Goal: Information Seeking & Learning: Learn about a topic

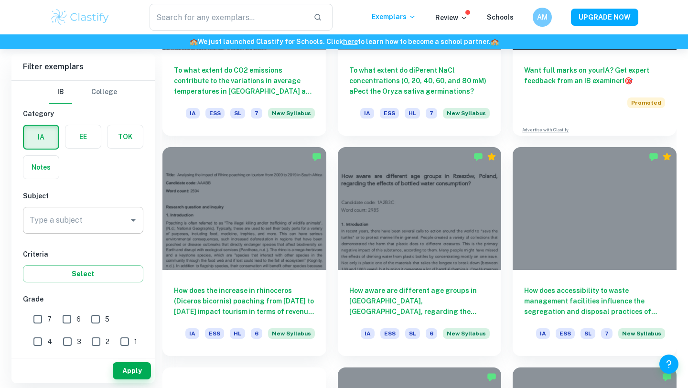
click at [84, 220] on input "Type a subject" at bounding box center [75, 220] width 97 height 18
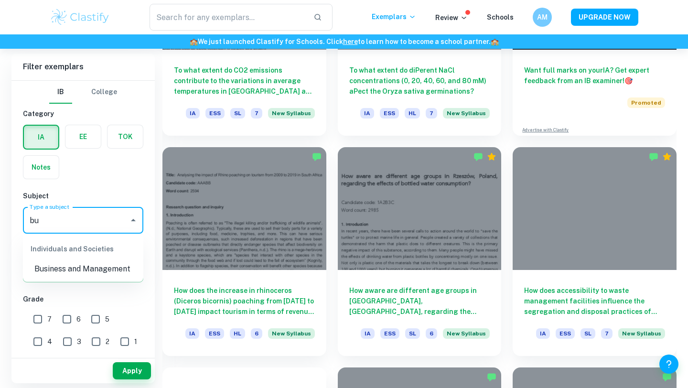
click at [72, 272] on li "Business and Management" at bounding box center [83, 268] width 120 height 17
type input "Business and Management"
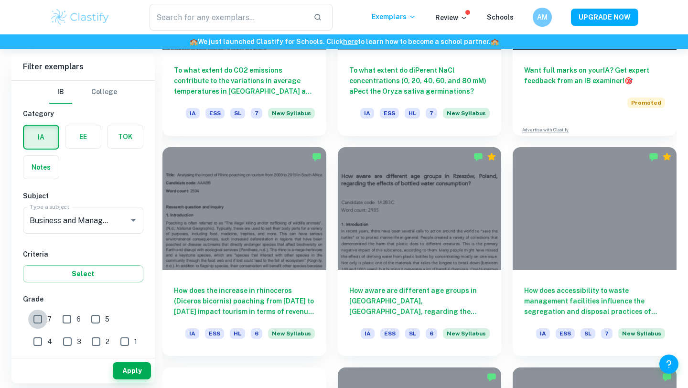
click at [41, 320] on input "7" at bounding box center [37, 318] width 19 height 19
checkbox input "true"
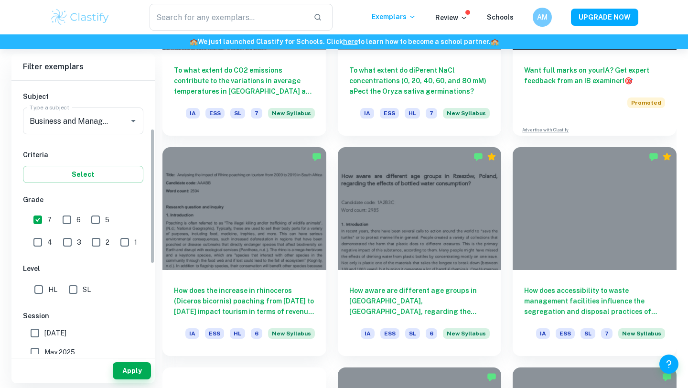
scroll to position [144, 0]
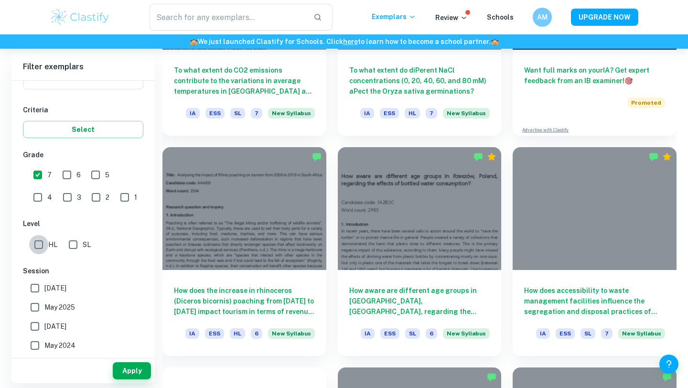
click at [35, 248] on input "HL" at bounding box center [38, 244] width 19 height 19
checkbox input "true"
click at [137, 374] on button "Apply" at bounding box center [132, 370] width 38 height 17
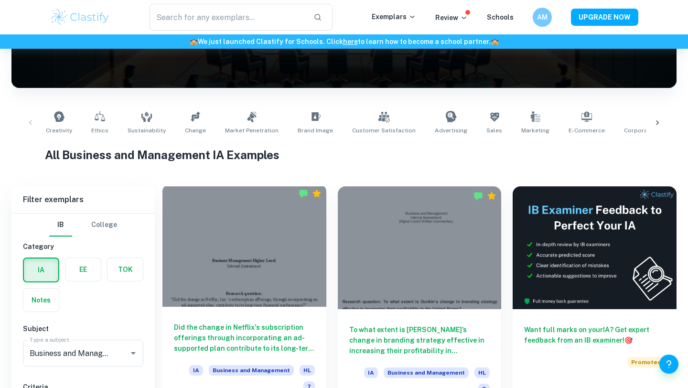
scroll to position [193, 0]
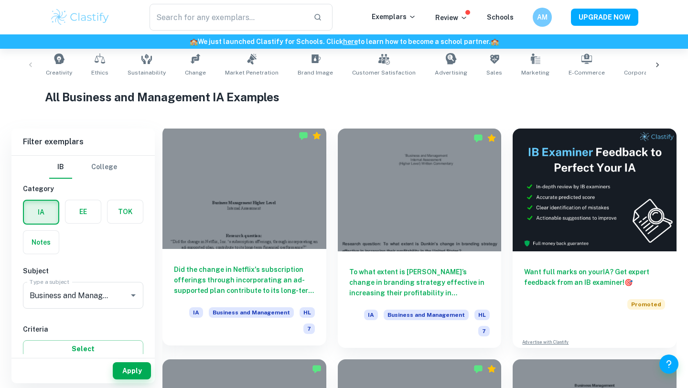
click at [266, 239] on div at bounding box center [244, 187] width 164 height 123
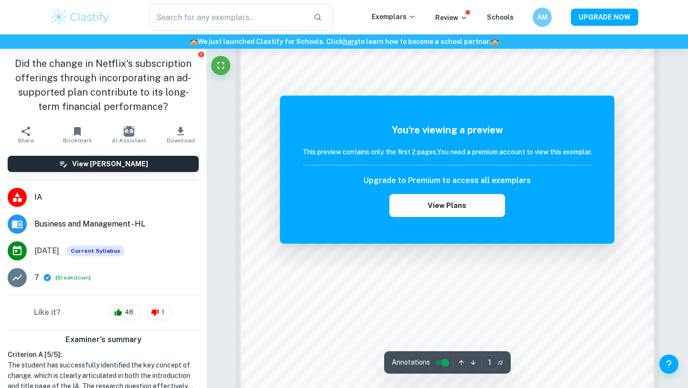
scroll to position [451, 0]
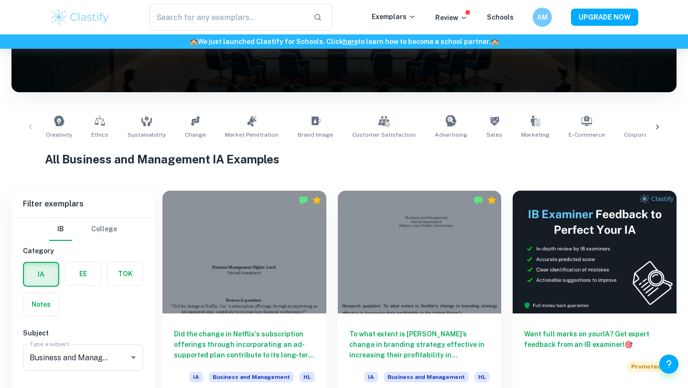
scroll to position [415, 0]
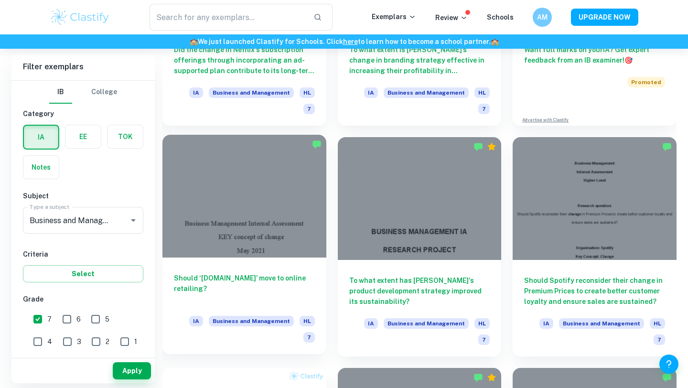
click at [264, 242] on div at bounding box center [244, 196] width 164 height 123
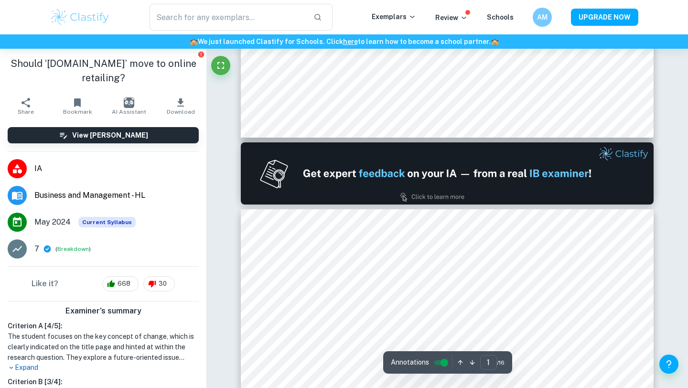
type input "2"
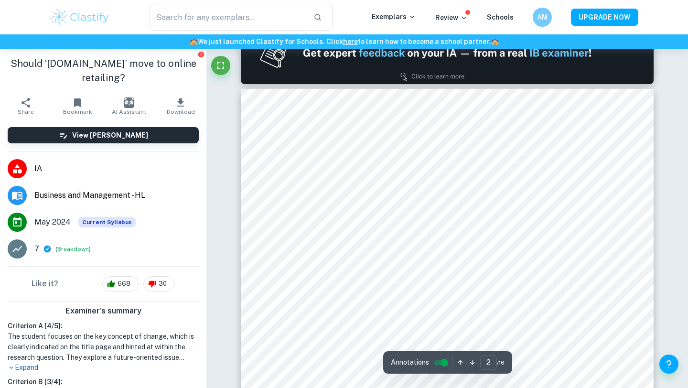
scroll to position [635, 0]
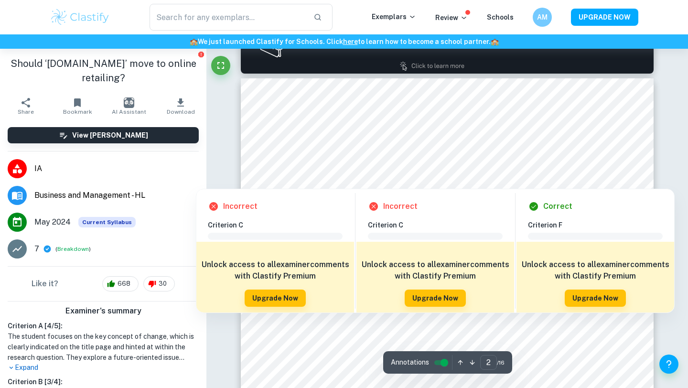
click at [313, 181] on div at bounding box center [342, 182] width 102 height 10
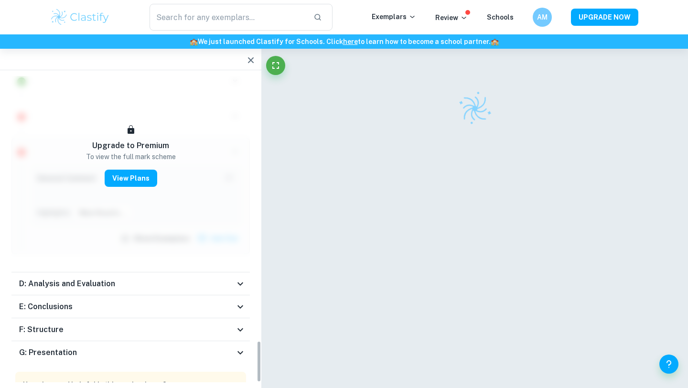
scroll to position [1942, 0]
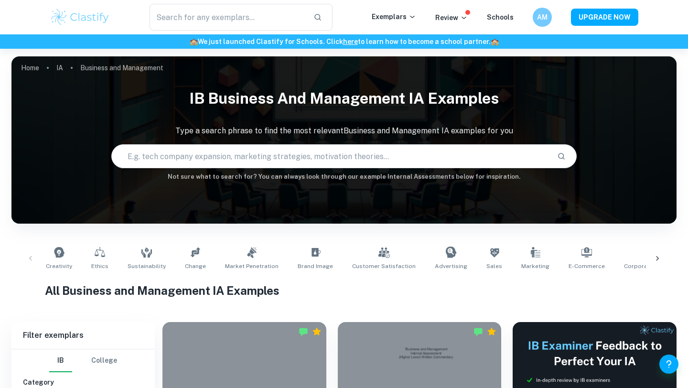
scroll to position [415, 0]
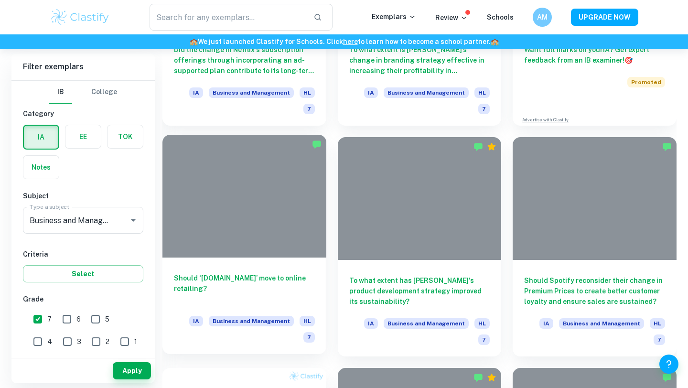
click at [285, 257] on div "Should ‘[DOMAIN_NAME]’ move to online retailing? IA Business and Management HL 7" at bounding box center [244, 305] width 164 height 96
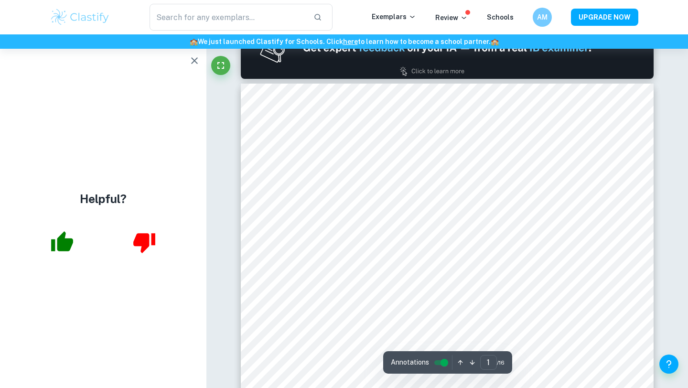
type input "2"
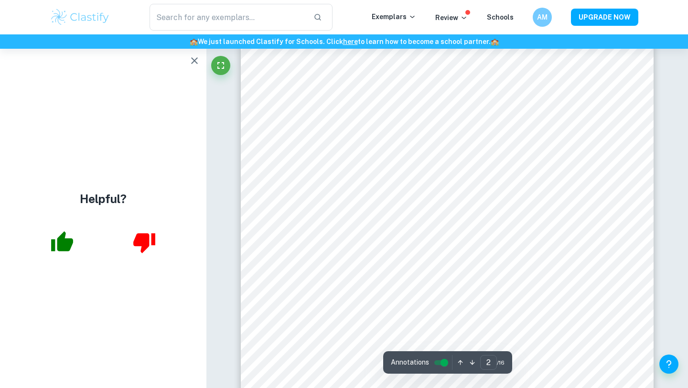
scroll to position [676, 0]
